Goal: Information Seeking & Learning: Learn about a topic

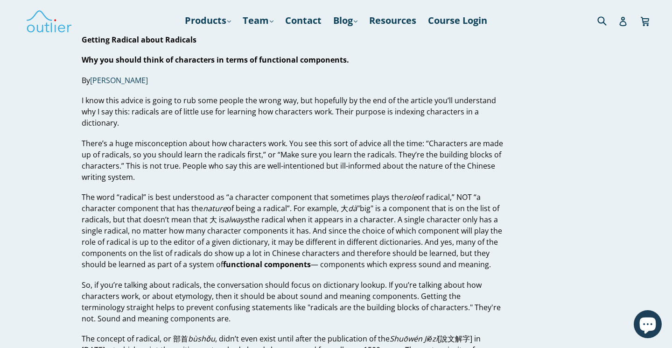
click at [116, 114] on p "I know this advice is going to rub some people the wrong way, but hopefully by …" at bounding box center [293, 112] width 422 height 34
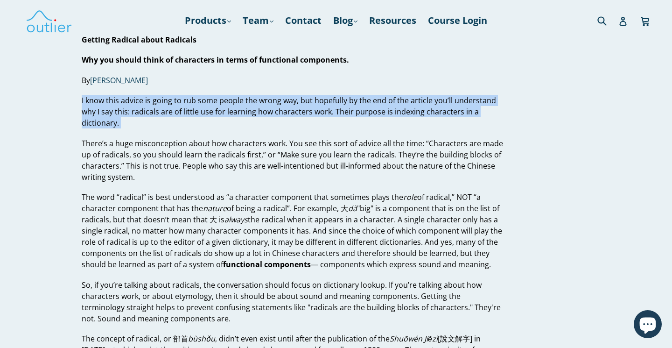
click at [116, 114] on p "I know this advice is going to rub some people the wrong way, but hopefully by …" at bounding box center [293, 112] width 422 height 34
click at [132, 124] on p "I know this advice is going to rub some people the wrong way, but hopefully by …" at bounding box center [293, 112] width 422 height 34
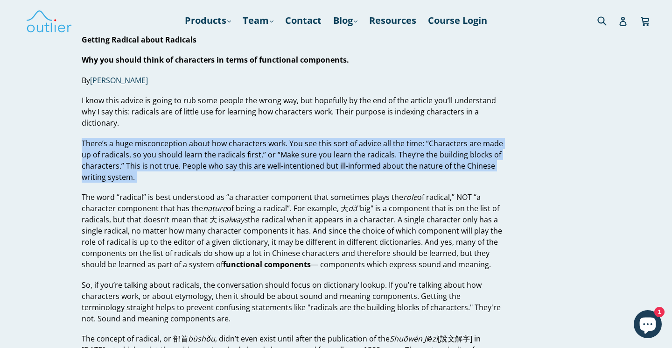
drag, startPoint x: 128, startPoint y: 137, endPoint x: 148, endPoint y: 186, distance: 52.8
click at [155, 181] on p "There’s a huge misconception about how characters work. You see this sort of ad…" at bounding box center [293, 160] width 422 height 45
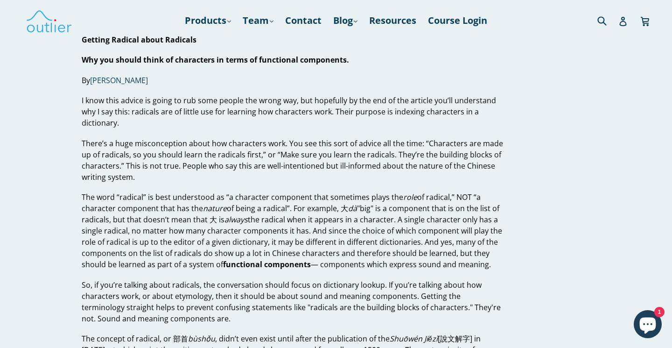
click at [155, 167] on p "There’s a huge misconception about how characters work. You see this sort of ad…" at bounding box center [293, 160] width 422 height 45
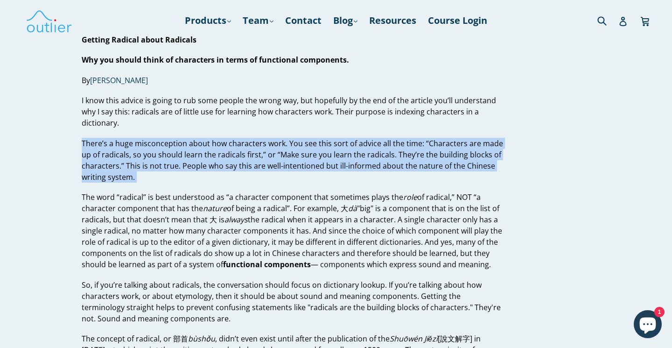
click at [155, 167] on p "There’s a huge misconception about how characters work. You see this sort of ad…" at bounding box center [293, 160] width 422 height 45
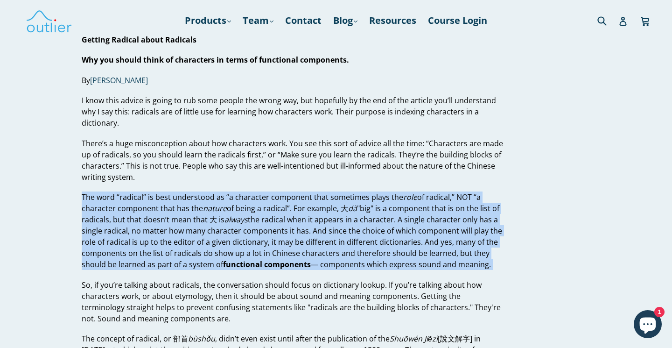
drag, startPoint x: 145, startPoint y: 186, endPoint x: 154, endPoint y: 277, distance: 91.9
click at [157, 255] on p "The word “radical” is best understood as “a character component that sometimes …" at bounding box center [293, 230] width 422 height 78
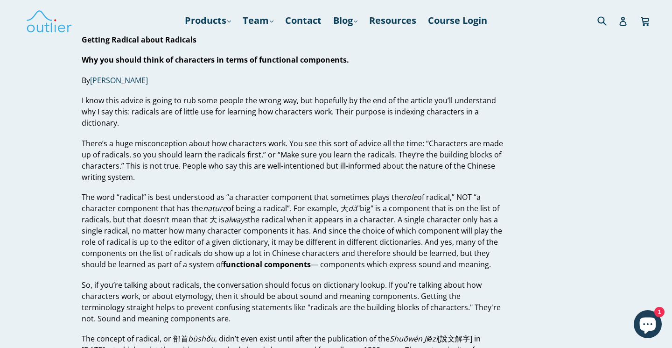
click at [160, 221] on p "The word “radical” is best understood as “a character component that sometimes …" at bounding box center [293, 230] width 422 height 78
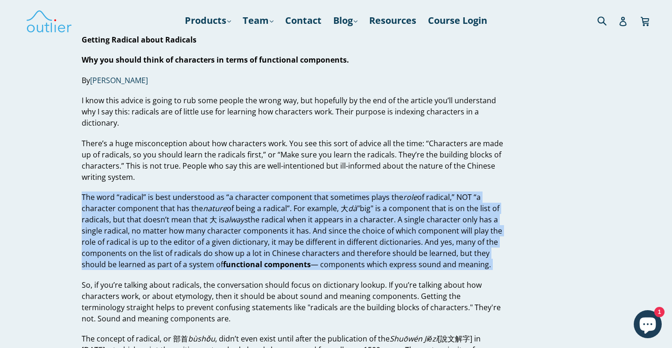
click at [160, 221] on p "The word “radical” is best understood as “a character component that sometimes …" at bounding box center [293, 230] width 422 height 78
click at [160, 211] on p "The word “radical” is best understood as “a character component that sometimes …" at bounding box center [293, 230] width 422 height 78
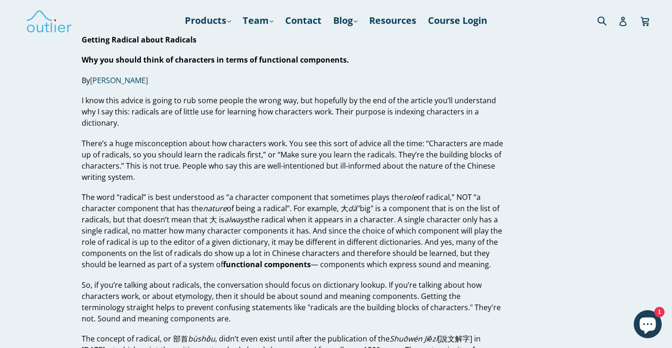
click at [161, 215] on p "The word “radical” is best understood as “a character component that sometimes …" at bounding box center [293, 230] width 422 height 78
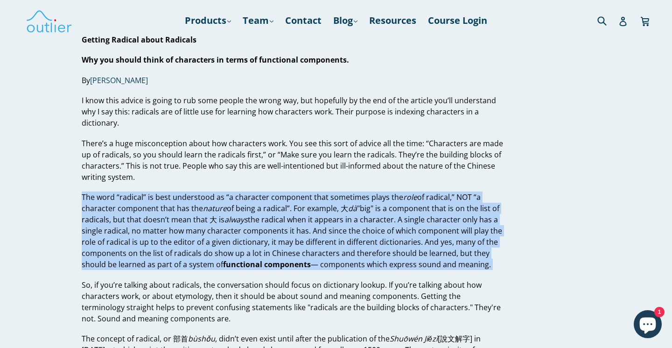
click at [161, 215] on p "The word “radical” is best understood as “a character component that sometimes …" at bounding box center [293, 230] width 422 height 78
click at [174, 222] on p "The word “radical” is best understood as “a character component that sometimes …" at bounding box center [293, 230] width 422 height 78
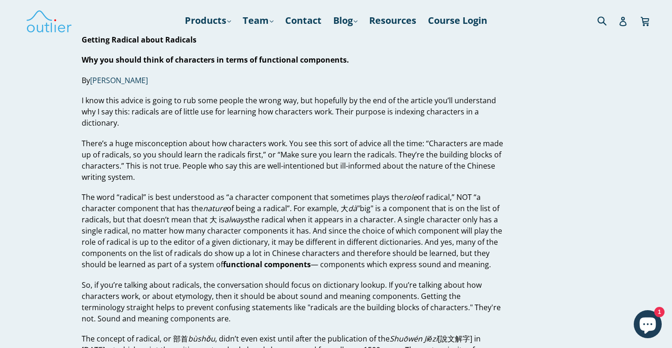
scroll to position [123, 0]
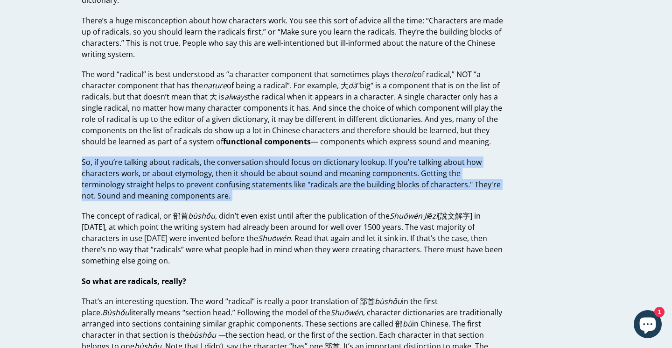
drag, startPoint x: 162, startPoint y: 150, endPoint x: 182, endPoint y: 203, distance: 56.0
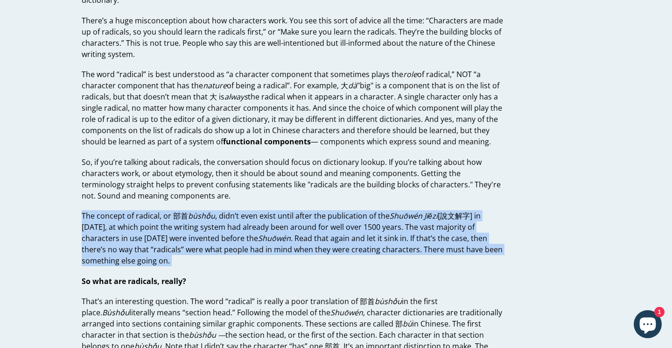
drag, startPoint x: 214, startPoint y: 203, endPoint x: 222, endPoint y: 271, distance: 68.6
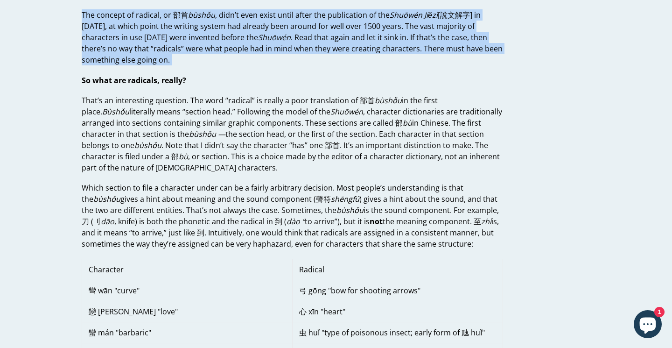
scroll to position [325, 0]
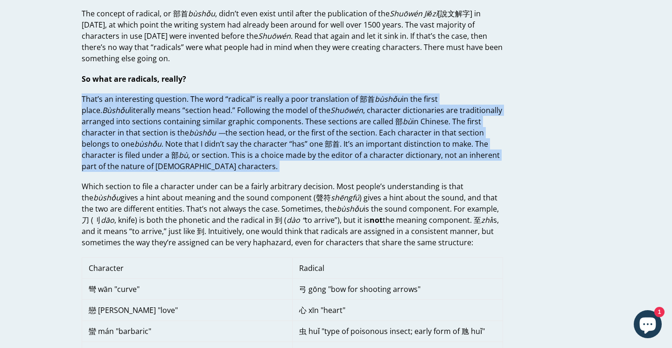
drag, startPoint x: 189, startPoint y: 89, endPoint x: 211, endPoint y: 174, distance: 87.8
click at [211, 154] on p "That’s an interesting question. The word “radical” is really a poor translation…" at bounding box center [293, 132] width 422 height 78
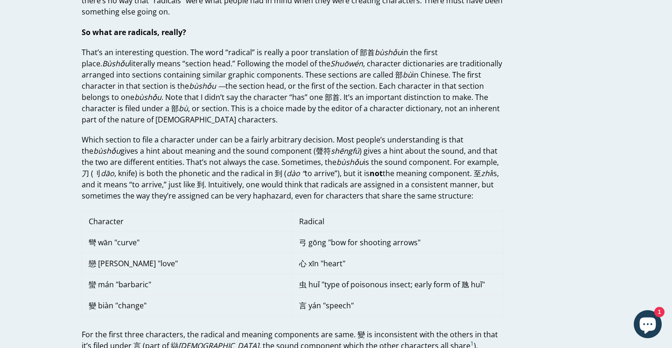
scroll to position [404, 0]
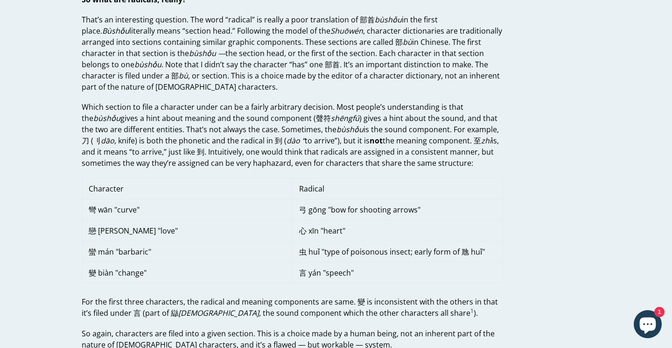
click at [207, 135] on p "Which section to file a character under can be a fairly arbitrary decision. Mos…" at bounding box center [293, 134] width 422 height 67
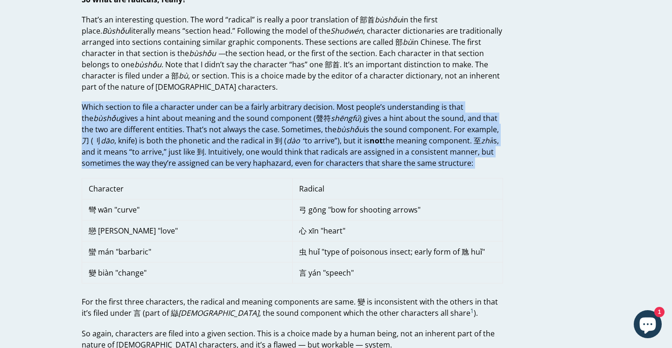
click at [207, 135] on p "Which section to file a character under can be a fairly arbitrary decision. Mos…" at bounding box center [293, 134] width 422 height 67
click at [177, 156] on p "Which section to file a character under can be a fairly arbitrary decision. Mos…" at bounding box center [293, 134] width 422 height 67
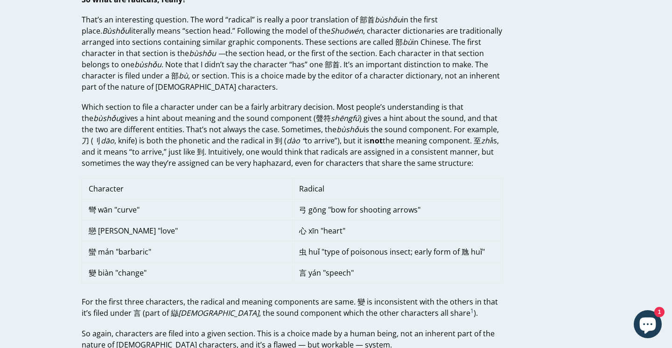
click at [143, 140] on p "Which section to file a character under can be a fairly arbitrary decision. Mos…" at bounding box center [293, 134] width 422 height 67
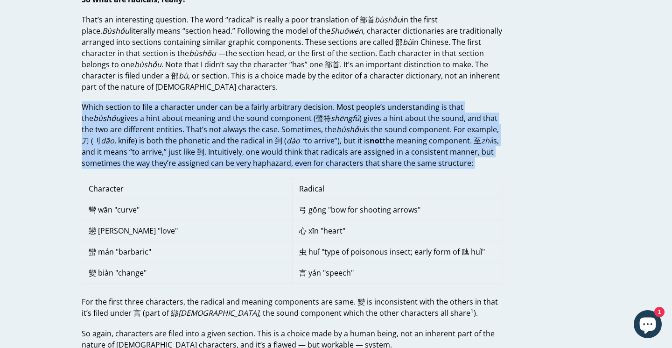
click at [143, 140] on p "Which section to file a character under can be a fairly arbitrary decision. Mos…" at bounding box center [293, 134] width 422 height 67
click at [144, 124] on p "Which section to file a character under can be a fairly arbitrary decision. Mos…" at bounding box center [293, 134] width 422 height 67
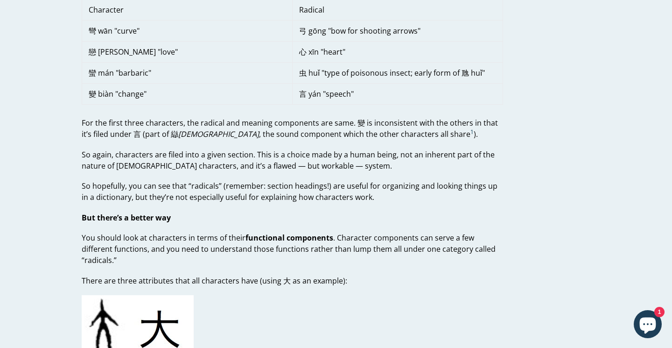
scroll to position [618, 0]
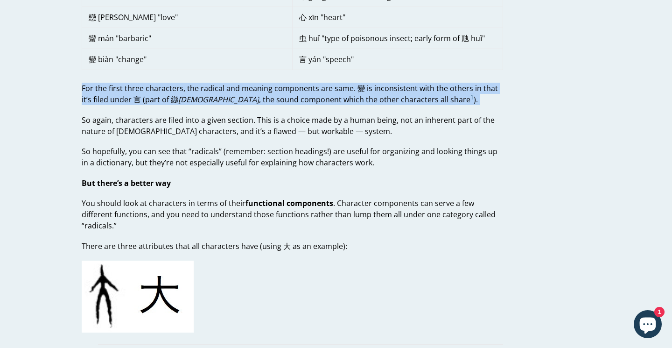
drag, startPoint x: 77, startPoint y: 83, endPoint x: 77, endPoint y: 116, distance: 32.7
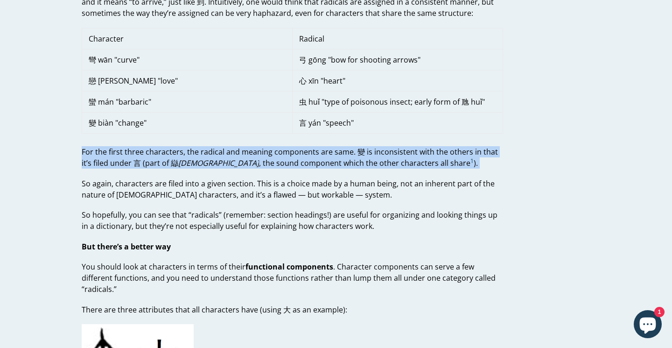
scroll to position [510, 0]
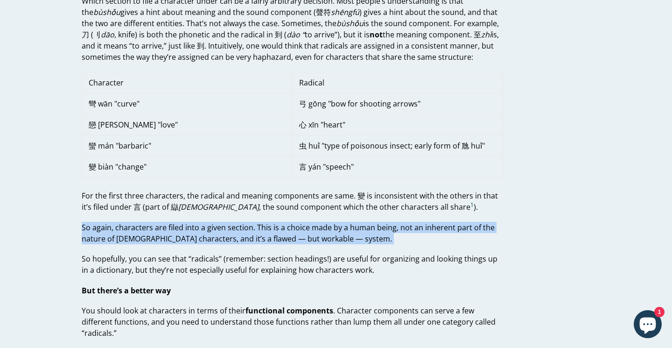
drag, startPoint x: 80, startPoint y: 227, endPoint x: 81, endPoint y: 251, distance: 23.8
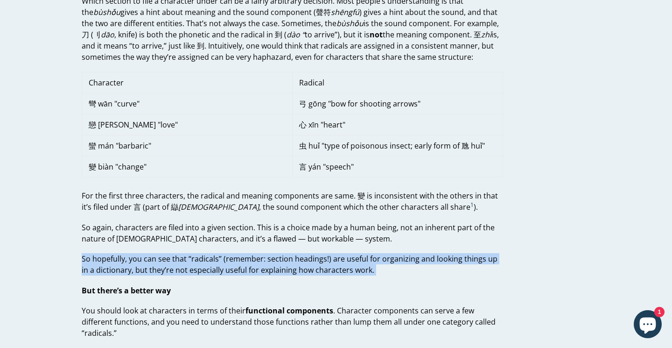
drag, startPoint x: 99, startPoint y: 251, endPoint x: 98, endPoint y: 284, distance: 33.2
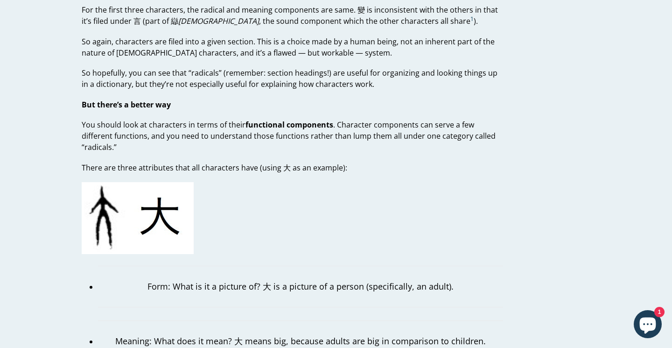
scroll to position [707, 0]
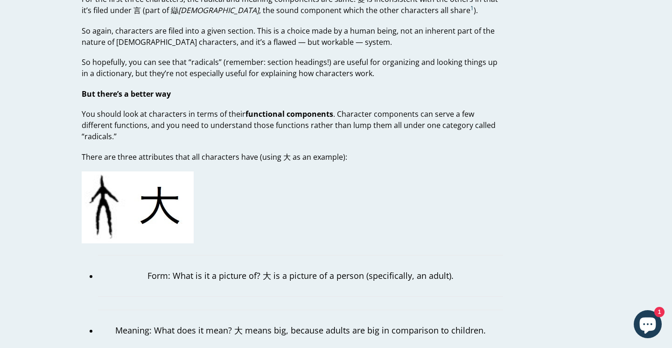
click at [145, 151] on p "There are three attributes that all characters have (using 大 as an example):" at bounding box center [293, 156] width 422 height 11
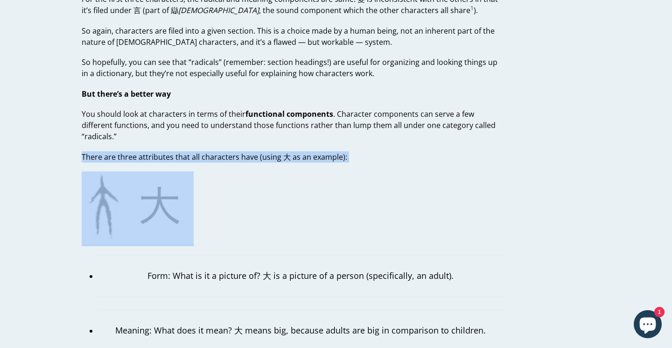
click at [145, 151] on p "There are three attributes that all characters have (using 大 as an example):" at bounding box center [293, 156] width 422 height 11
click at [148, 151] on p "There are three attributes that all characters have (using 大 as an example):" at bounding box center [293, 156] width 422 height 11
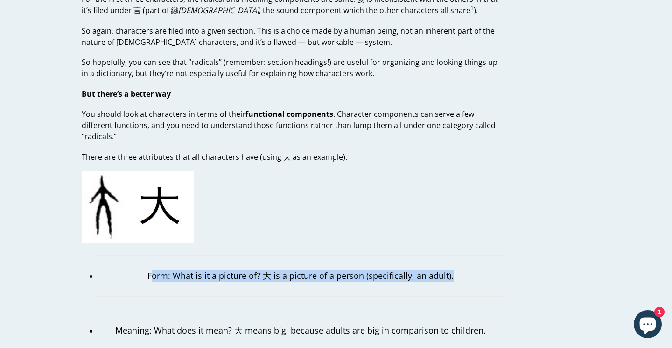
drag, startPoint x: 156, startPoint y: 265, endPoint x: 160, endPoint y: 280, distance: 15.4
click at [160, 280] on blockquote "Form: What is it a picture of? 大 is a picture of a person (specifically, an adu…" at bounding box center [300, 276] width 405 height 42
drag, startPoint x: 151, startPoint y: 267, endPoint x: 167, endPoint y: 281, distance: 21.2
click at [167, 281] on blockquote "Form: What is it a picture of? 大 is a picture of a person (specifically, an adu…" at bounding box center [300, 276] width 405 height 42
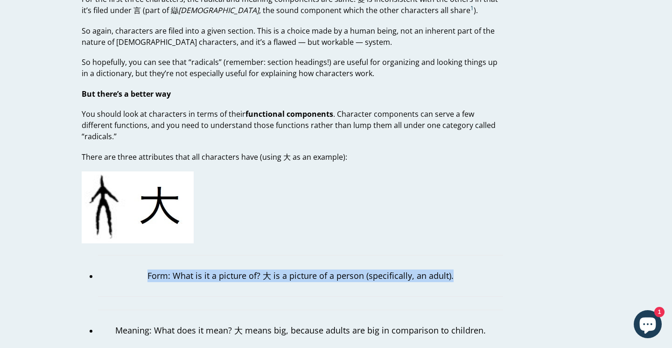
click at [167, 281] on blockquote "Form: What is it a picture of? 大 is a picture of a person (specifically, an adu…" at bounding box center [300, 276] width 405 height 42
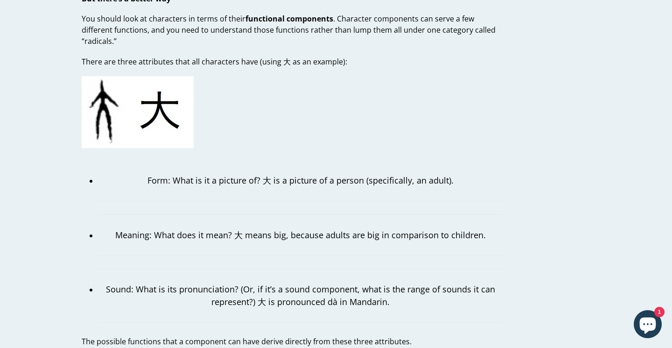
scroll to position [859, 0]
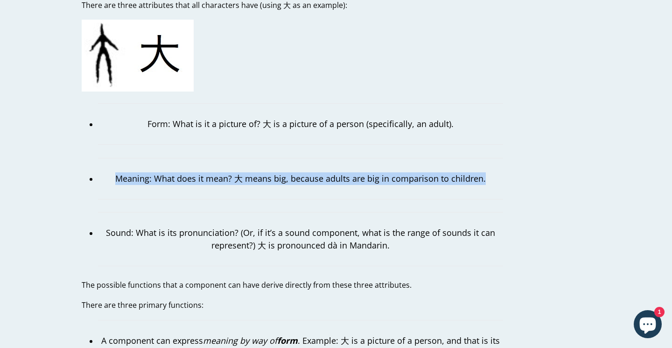
drag, startPoint x: 118, startPoint y: 166, endPoint x: 138, endPoint y: 185, distance: 28.1
click at [138, 185] on blockquote "Meaning: What does it mean? 大 means big, because adults are big in comparison t…" at bounding box center [300, 179] width 405 height 42
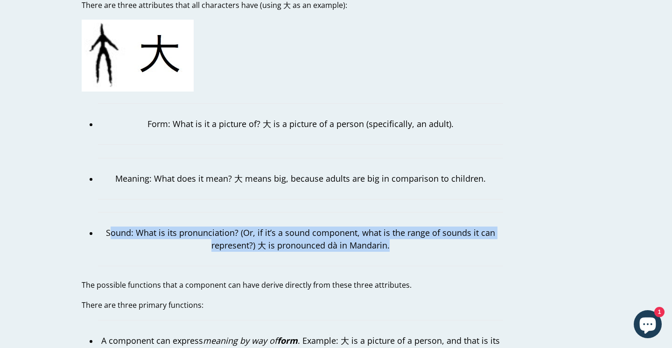
drag, startPoint x: 113, startPoint y: 222, endPoint x: 179, endPoint y: 245, distance: 70.7
click at [179, 245] on blockquote "Sound: What is its pronunciation? (Or, if it’s a sound component, what is the r…" at bounding box center [300, 239] width 405 height 54
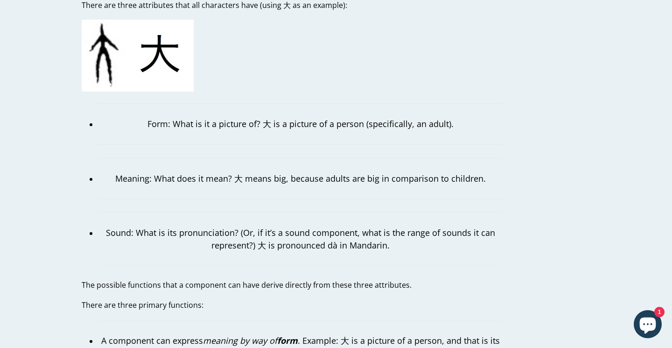
scroll to position [860, 0]
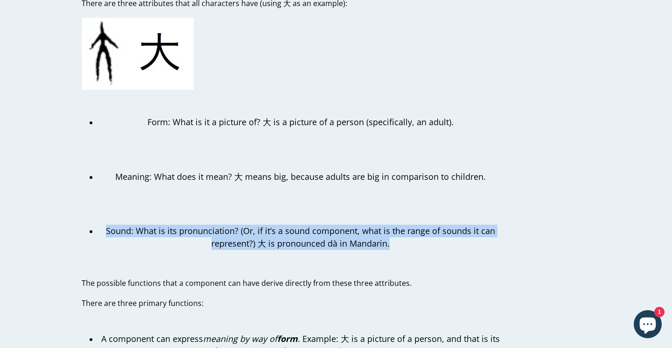
drag, startPoint x: 192, startPoint y: 248, endPoint x: 96, endPoint y: 216, distance: 101.9
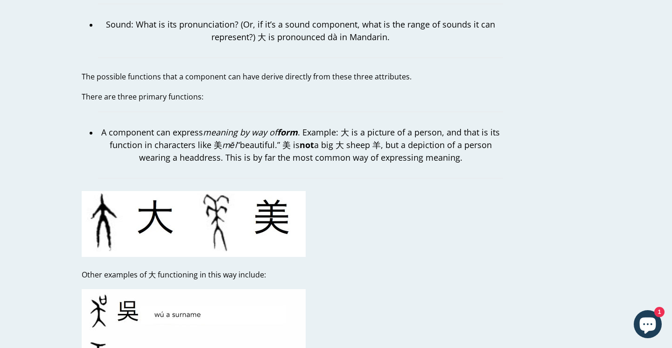
scroll to position [1072, 0]
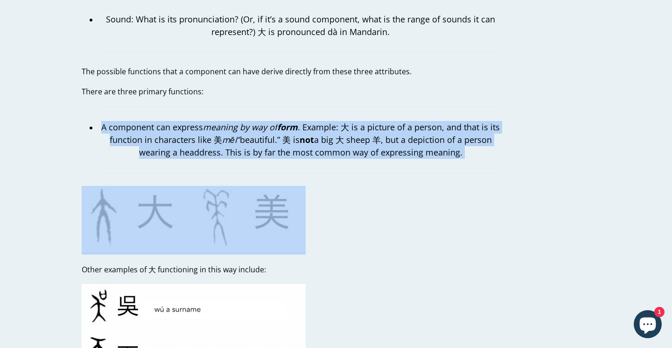
drag, startPoint x: 89, startPoint y: 111, endPoint x: 92, endPoint y: 163, distance: 52.4
click at [276, 107] on blockquote "A component can express meaning by way of form . Example: 大 is a picture of a p…" at bounding box center [300, 139] width 405 height 67
drag, startPoint x: 109, startPoint y: 114, endPoint x: 112, endPoint y: 165, distance: 50.5
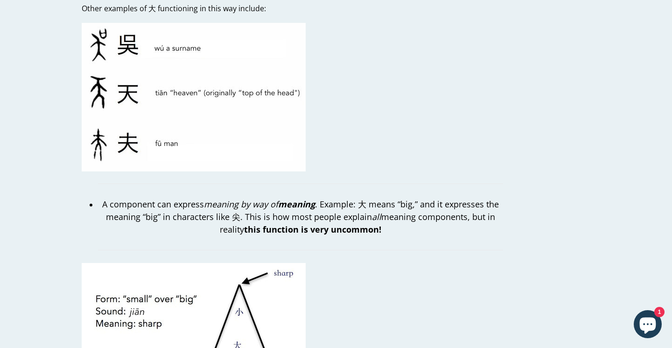
scroll to position [1418, 0]
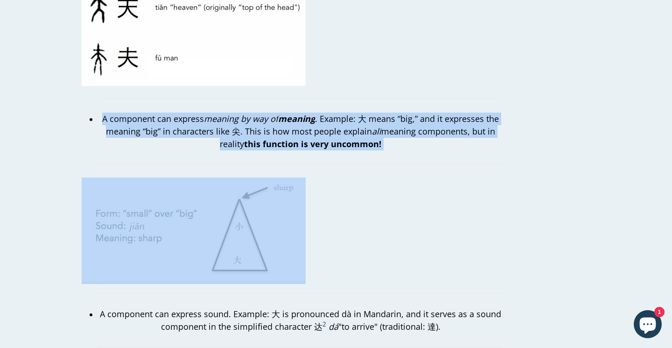
drag, startPoint x: 88, startPoint y: 106, endPoint x: 87, endPoint y: 157, distance: 51.8
click at [87, 157] on div "Getting Radical about Radicals Why you should think of characters in terms of f…" at bounding box center [293, 114] width 422 height 2997
drag, startPoint x: 92, startPoint y: 157, endPoint x: 87, endPoint y: 101, distance: 56.6
click at [87, 101] on div "Getting Radical about Radicals Why you should think of characters in terms of f…" at bounding box center [293, 114] width 422 height 2997
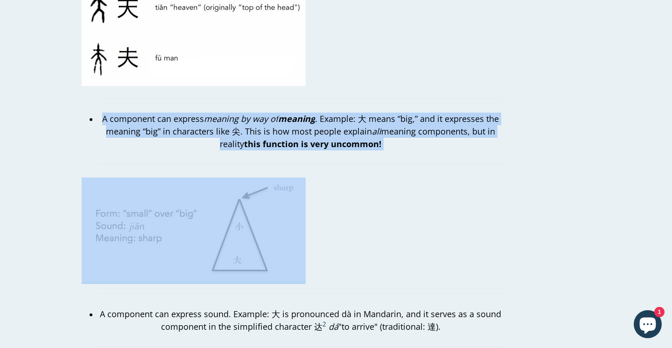
click at [100, 120] on p "A component can express meaning by way of meaning . Example: 大 means “big,” and…" at bounding box center [300, 132] width 405 height 38
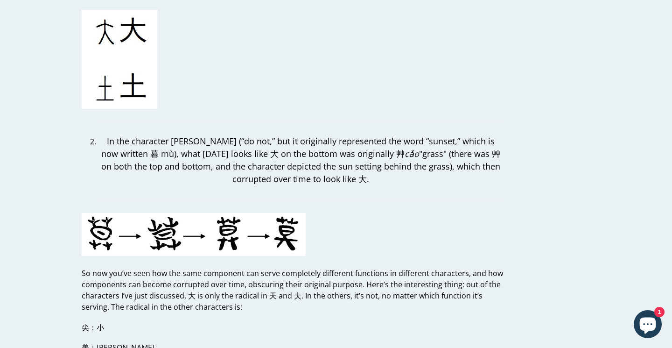
scroll to position [2107, 0]
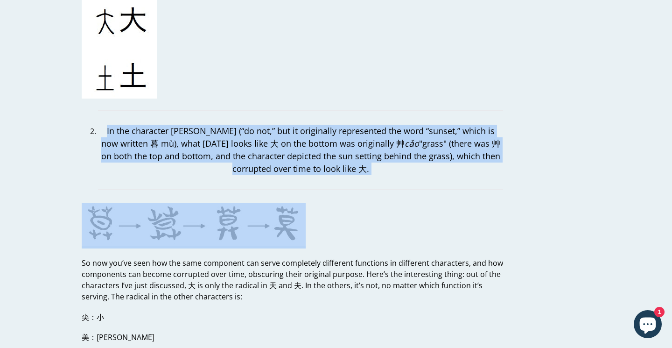
drag, startPoint x: 100, startPoint y: 119, endPoint x: 90, endPoint y: 181, distance: 62.9
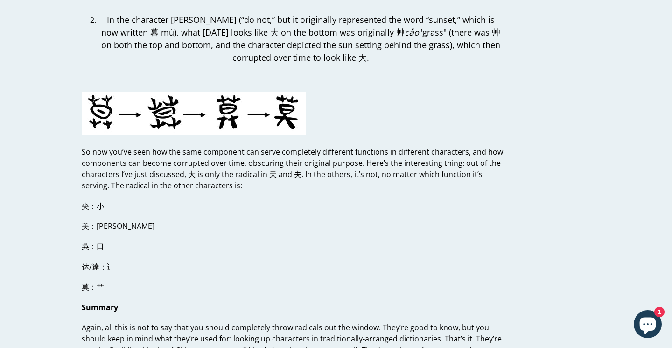
scroll to position [2251, 0]
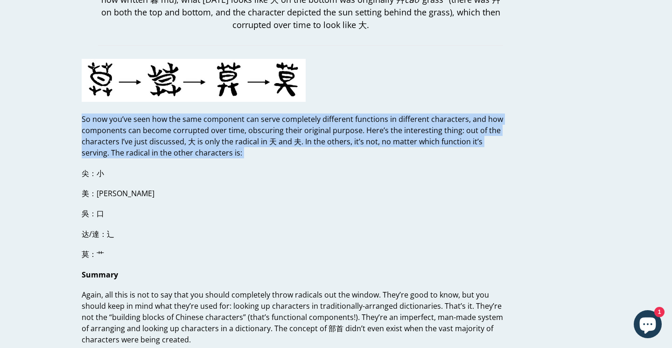
drag, startPoint x: 216, startPoint y: 102, endPoint x: 242, endPoint y: 156, distance: 59.5
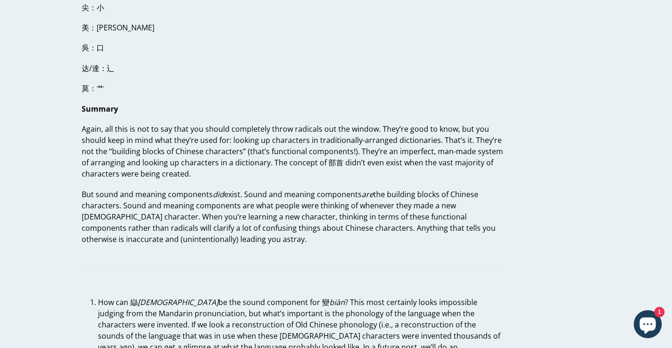
scroll to position [2430, 0]
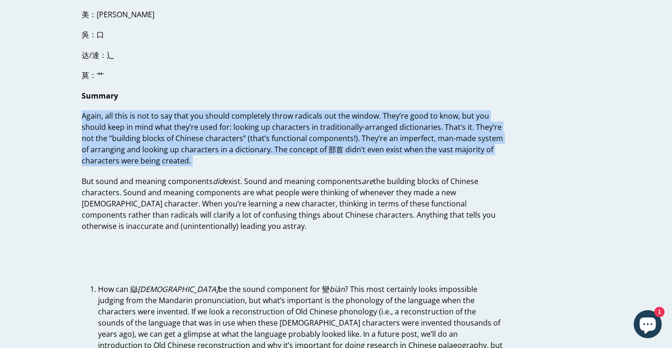
drag, startPoint x: 74, startPoint y: 101, endPoint x: 79, endPoint y: 173, distance: 71.6
drag, startPoint x: 79, startPoint y: 173, endPoint x: 76, endPoint y: 105, distance: 68.2
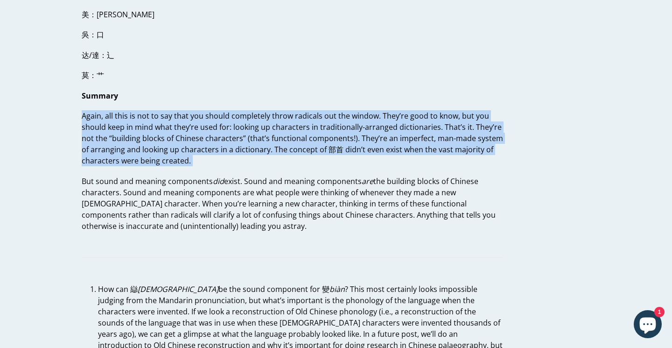
drag, startPoint x: 76, startPoint y: 99, endPoint x: 74, endPoint y: 158, distance: 58.9
